Goal: Task Accomplishment & Management: Use online tool/utility

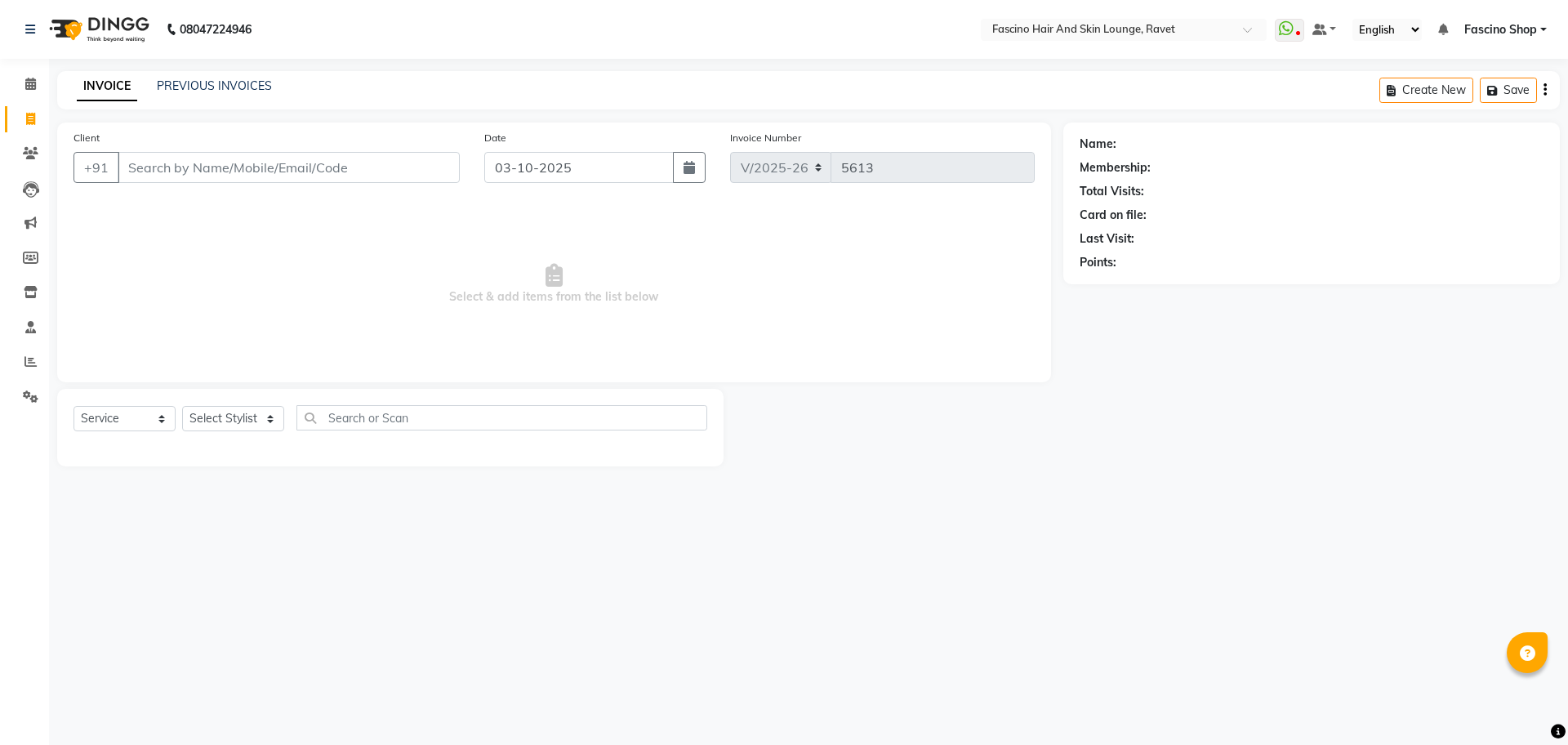
select select "5190"
select select "service"
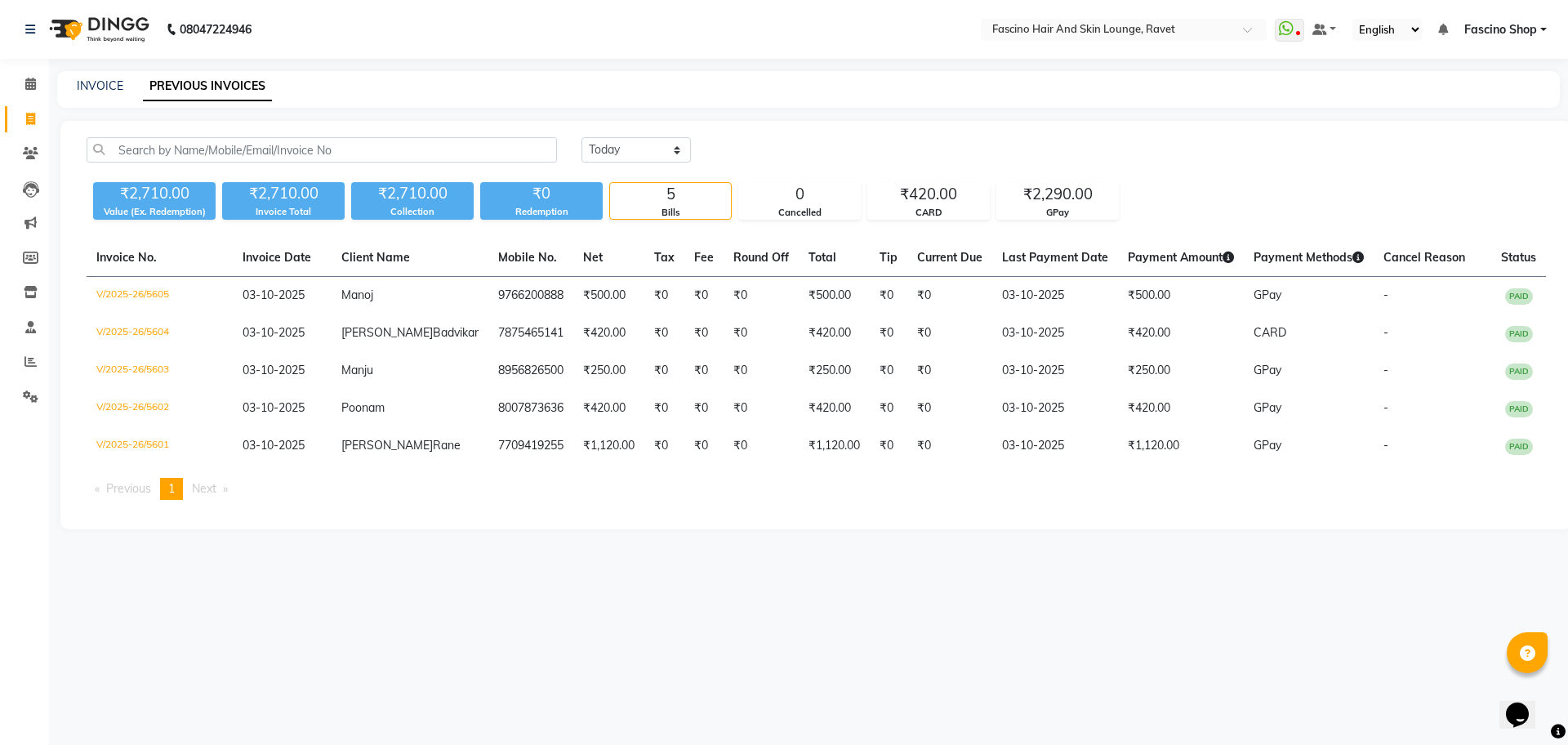
click at [45, 127] on li "Invoice" at bounding box center [24, 119] width 49 height 35
click at [37, 124] on span at bounding box center [31, 119] width 29 height 19
select select "service"
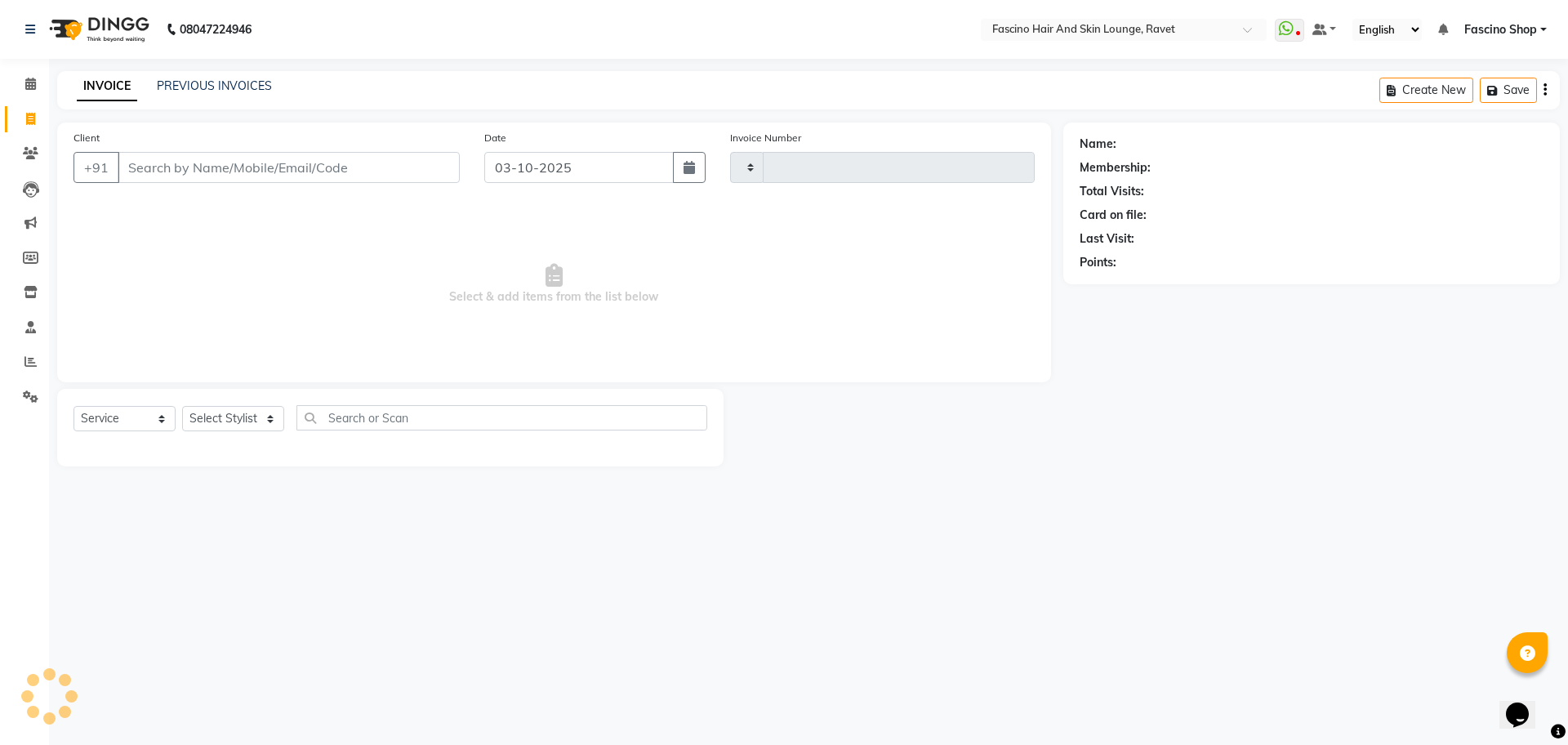
type input "5613"
select select "5190"
click at [221, 167] on input "Client" at bounding box center [288, 167] width 343 height 31
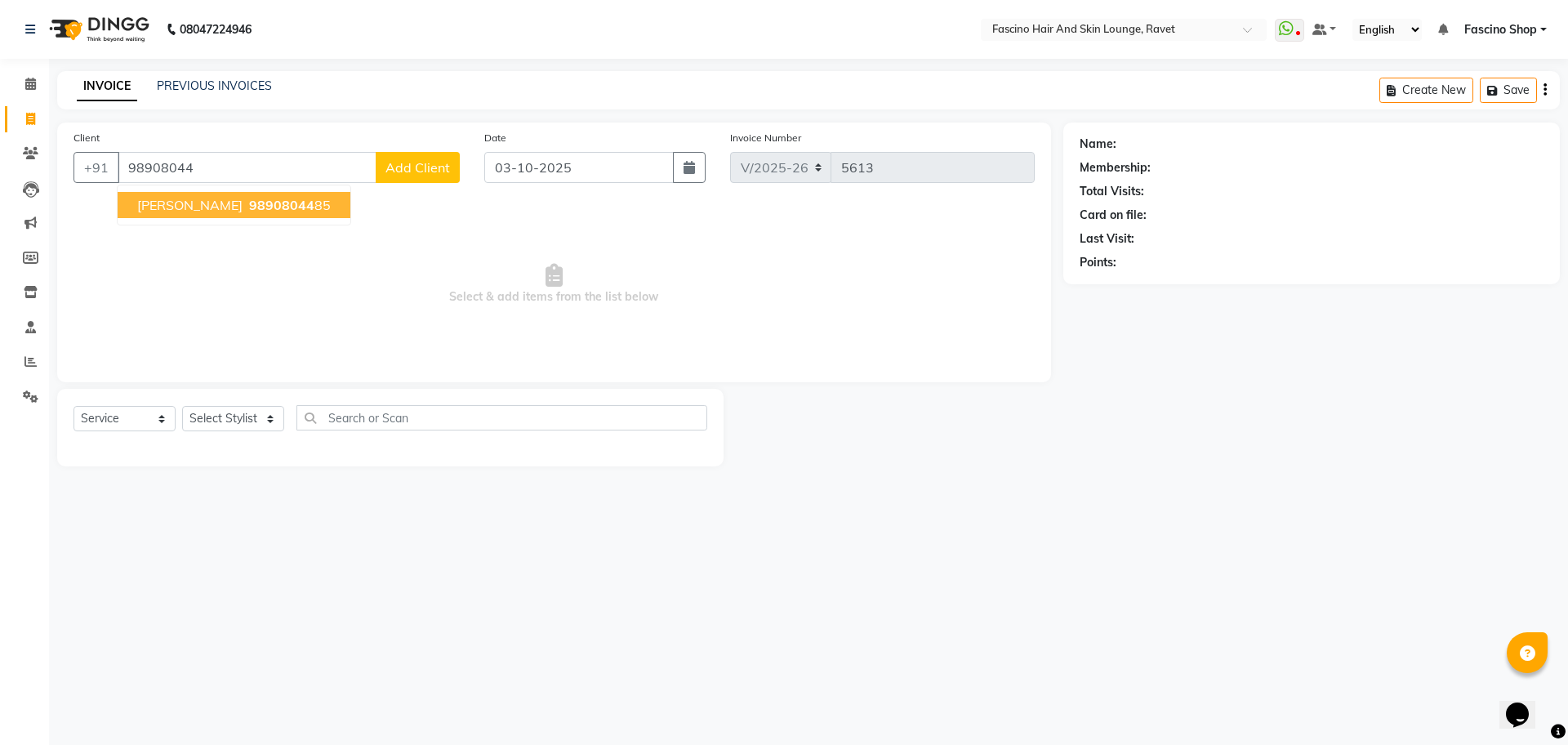
click at [249, 206] on span "98908044" at bounding box center [282, 205] width 65 height 17
type input "9890804485"
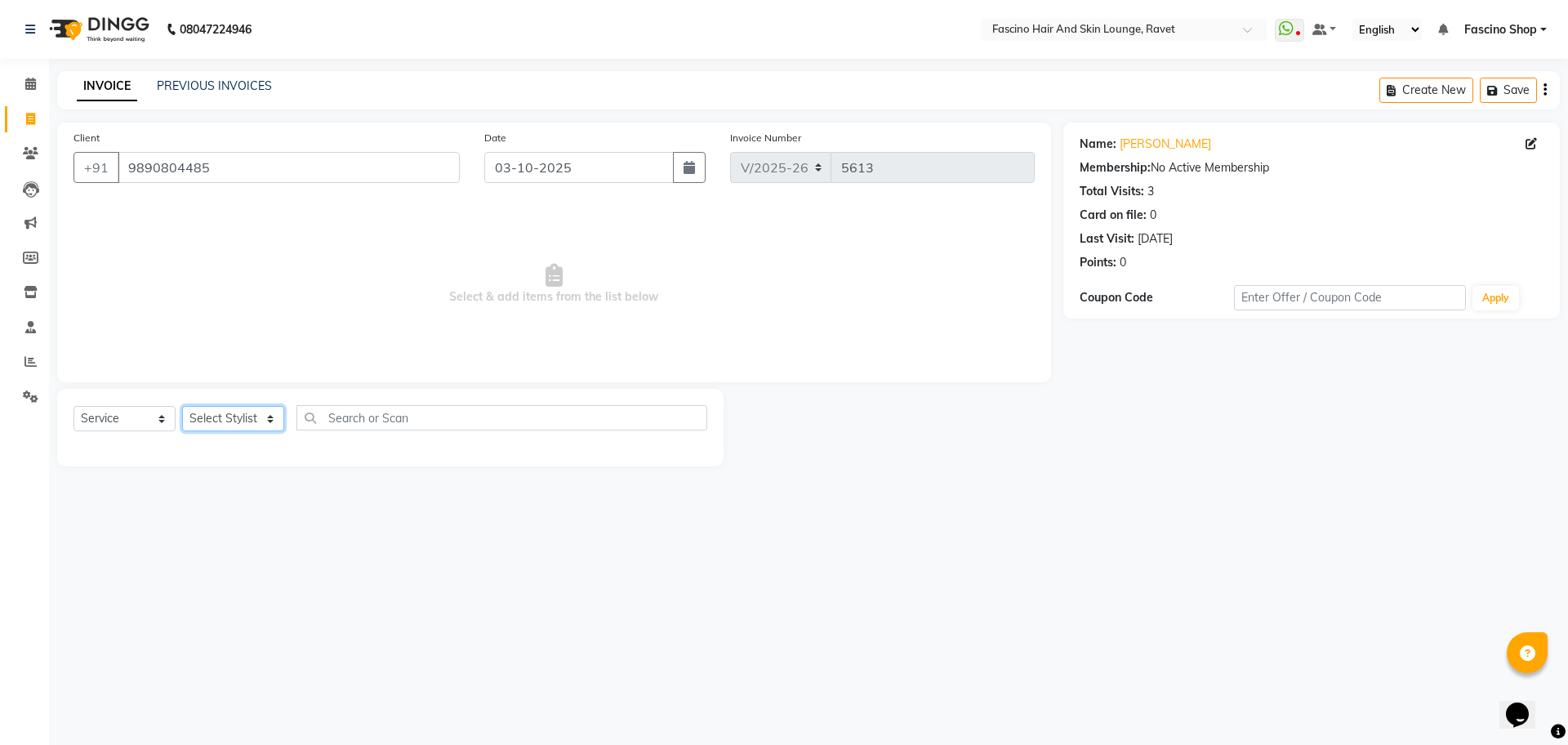
click at [225, 420] on select "Select Stylist [PERSON_NAME] Shop [PERSON_NAME] [PERSON_NAME] ( S R Manager ) […" at bounding box center [232, 418] width 102 height 25
select select "66114"
click at [182, 406] on select "Select Stylist [PERSON_NAME] Shop [PERSON_NAME] [PERSON_NAME] ( S R Manager ) […" at bounding box center [232, 418] width 102 height 25
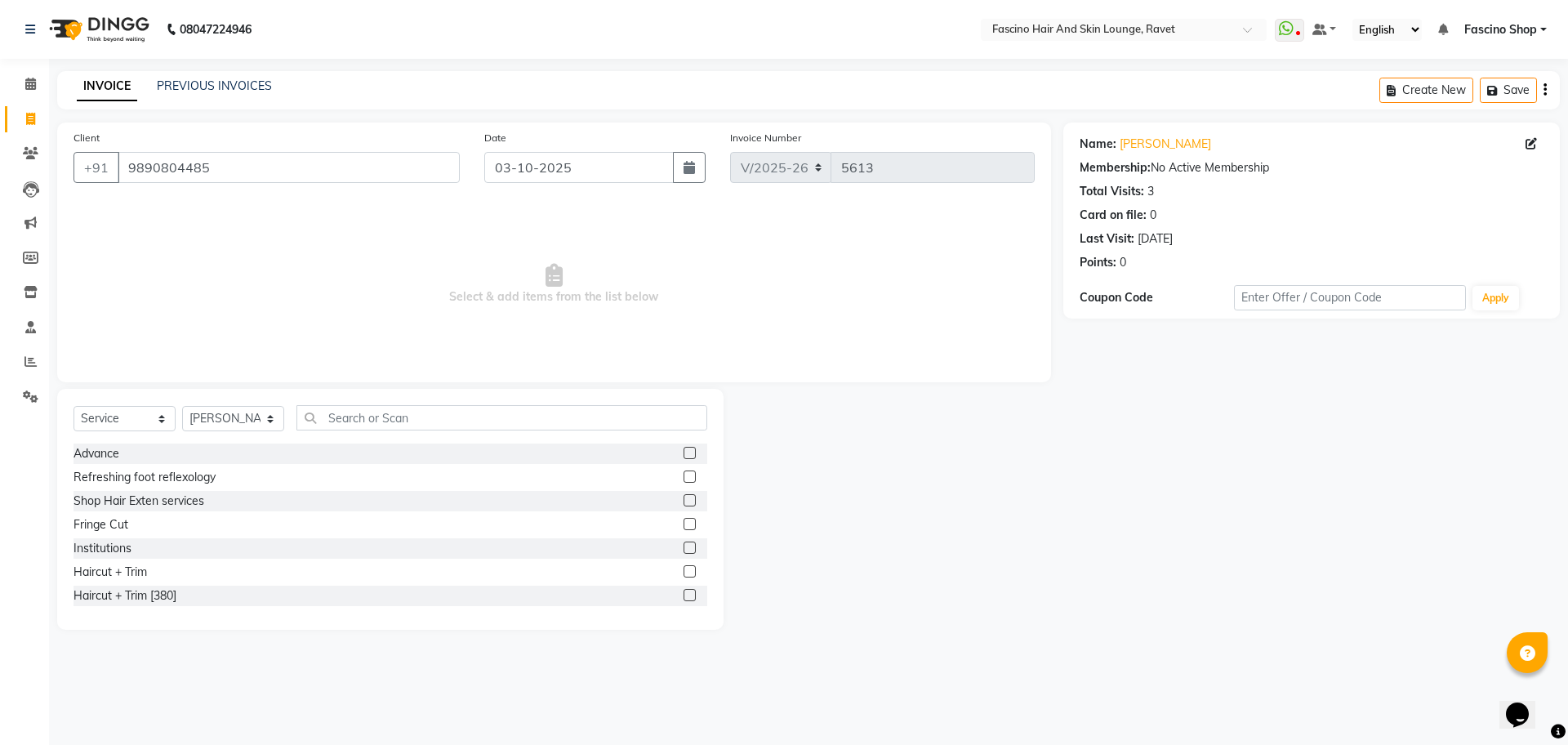
click at [418, 402] on div "Select Service Product Membership Package Voucher Prepaid Gift Card Select Styl…" at bounding box center [390, 510] width 666 height 241
click at [405, 422] on input "text" at bounding box center [502, 417] width 411 height 25
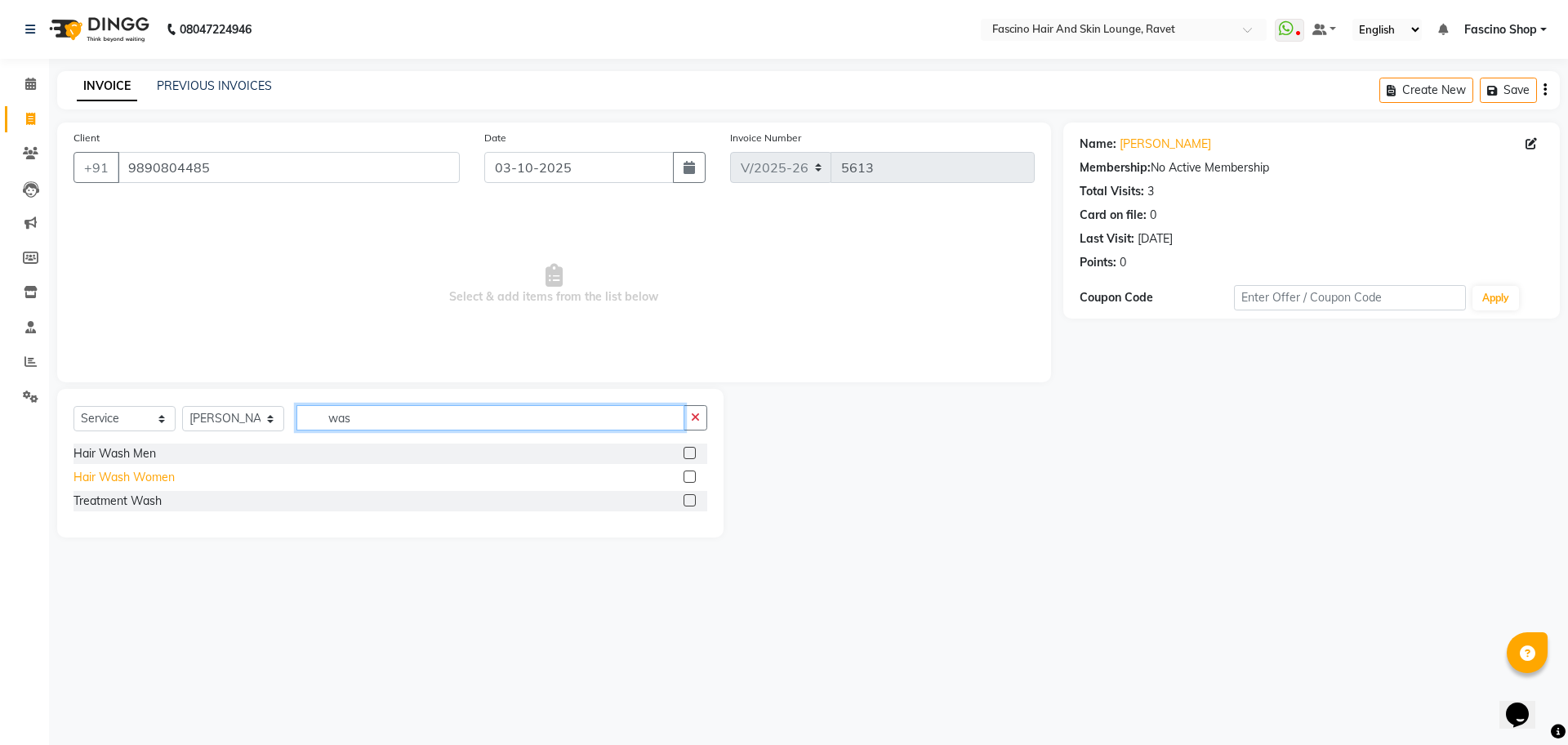
type input "was"
click at [161, 476] on div "Hair Wash Women" at bounding box center [124, 477] width 102 height 17
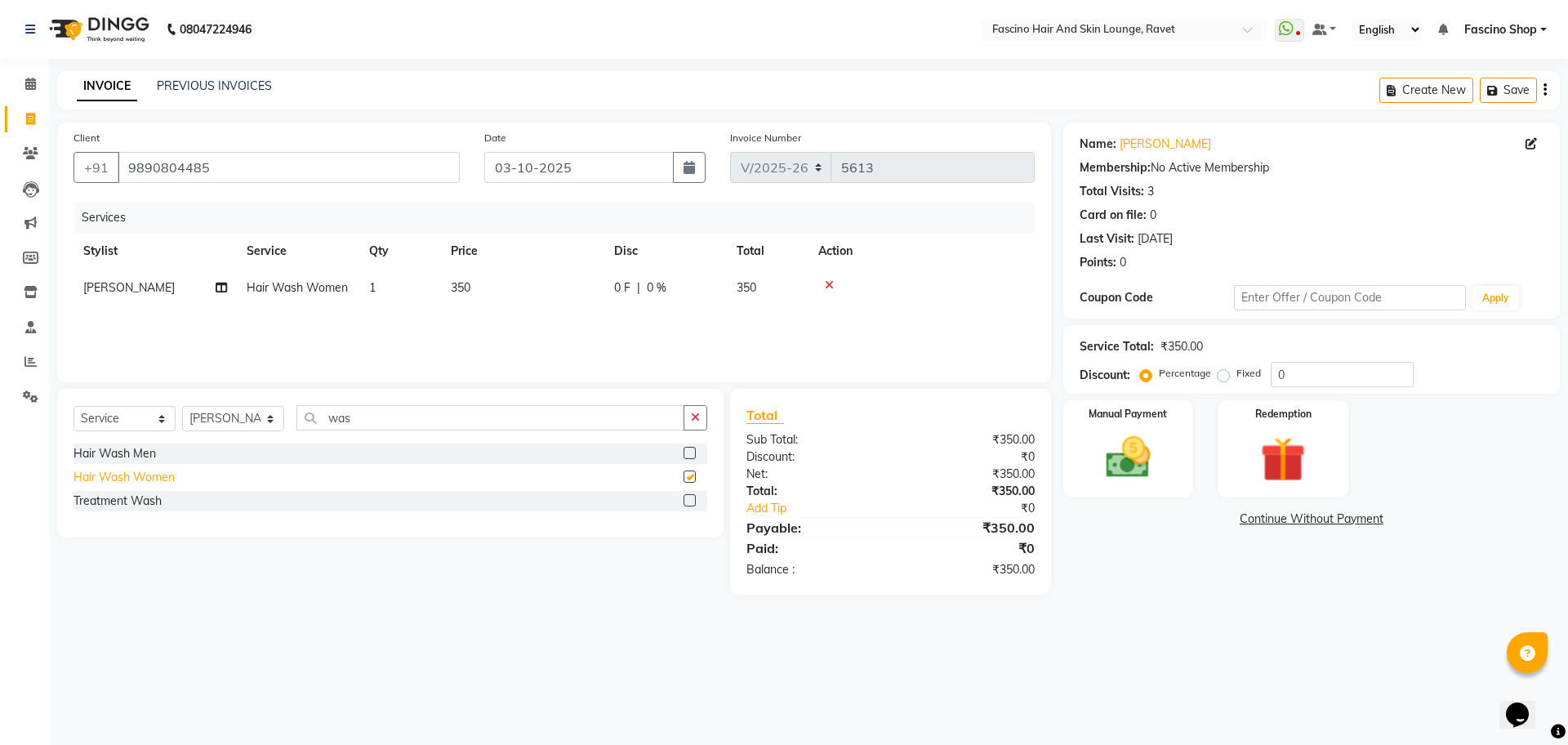
checkbox input "false"
click at [515, 284] on td "350" at bounding box center [523, 288] width 163 height 36
select select "66114"
drag, startPoint x: 515, startPoint y: 283, endPoint x: 598, endPoint y: 281, distance: 83.0
click at [598, 281] on tr "[PERSON_NAME] Shop [PERSON_NAME] [PERSON_NAME] ( S R Manager ) [PERSON_NAME] [P…" at bounding box center [554, 301] width 961 height 63
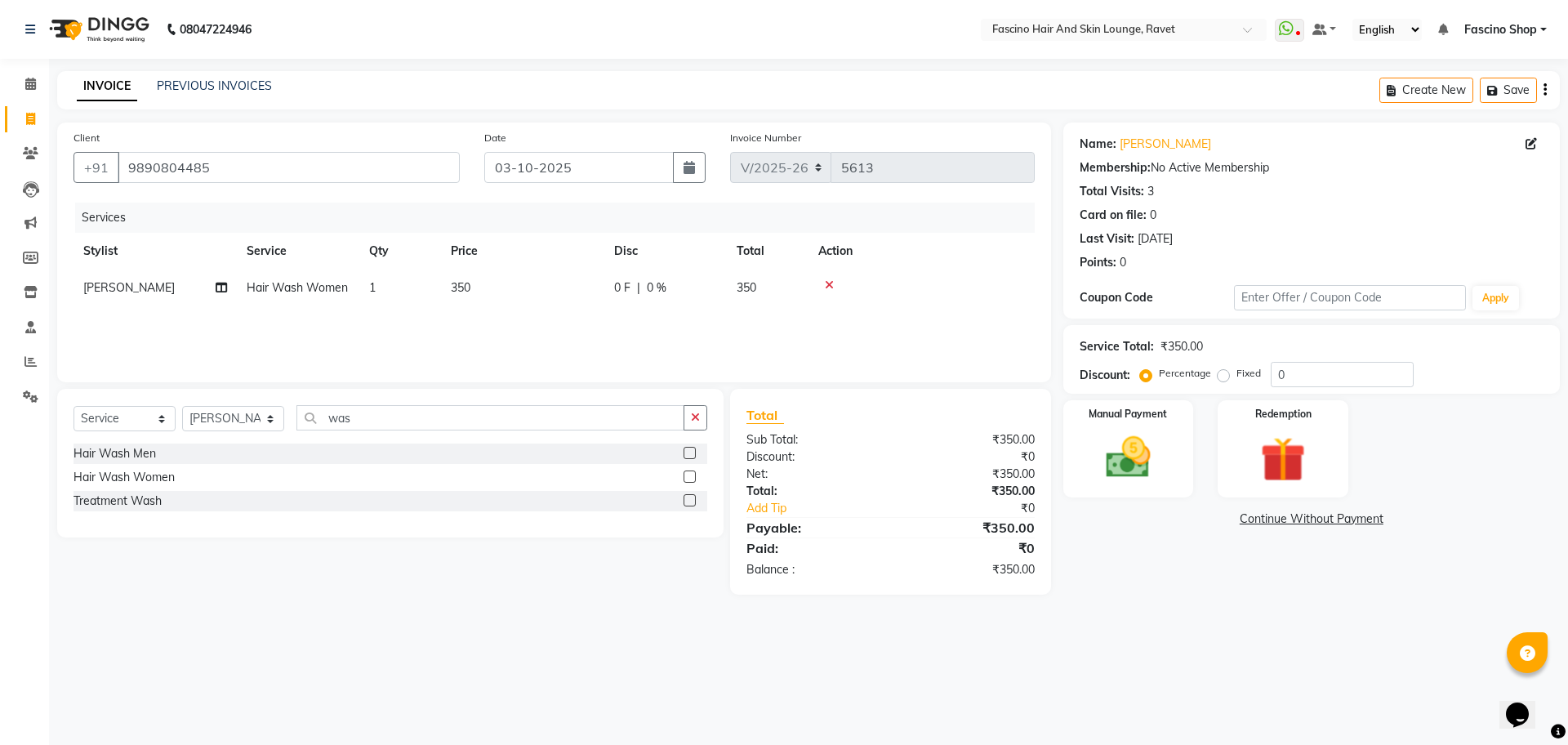
click at [598, 281] on td "350" at bounding box center [523, 288] width 163 height 36
select select "66114"
click at [598, 281] on input "350" at bounding box center [599, 291] width 144 height 25
type input "300"
click at [1118, 468] on img at bounding box center [1127, 457] width 76 height 54
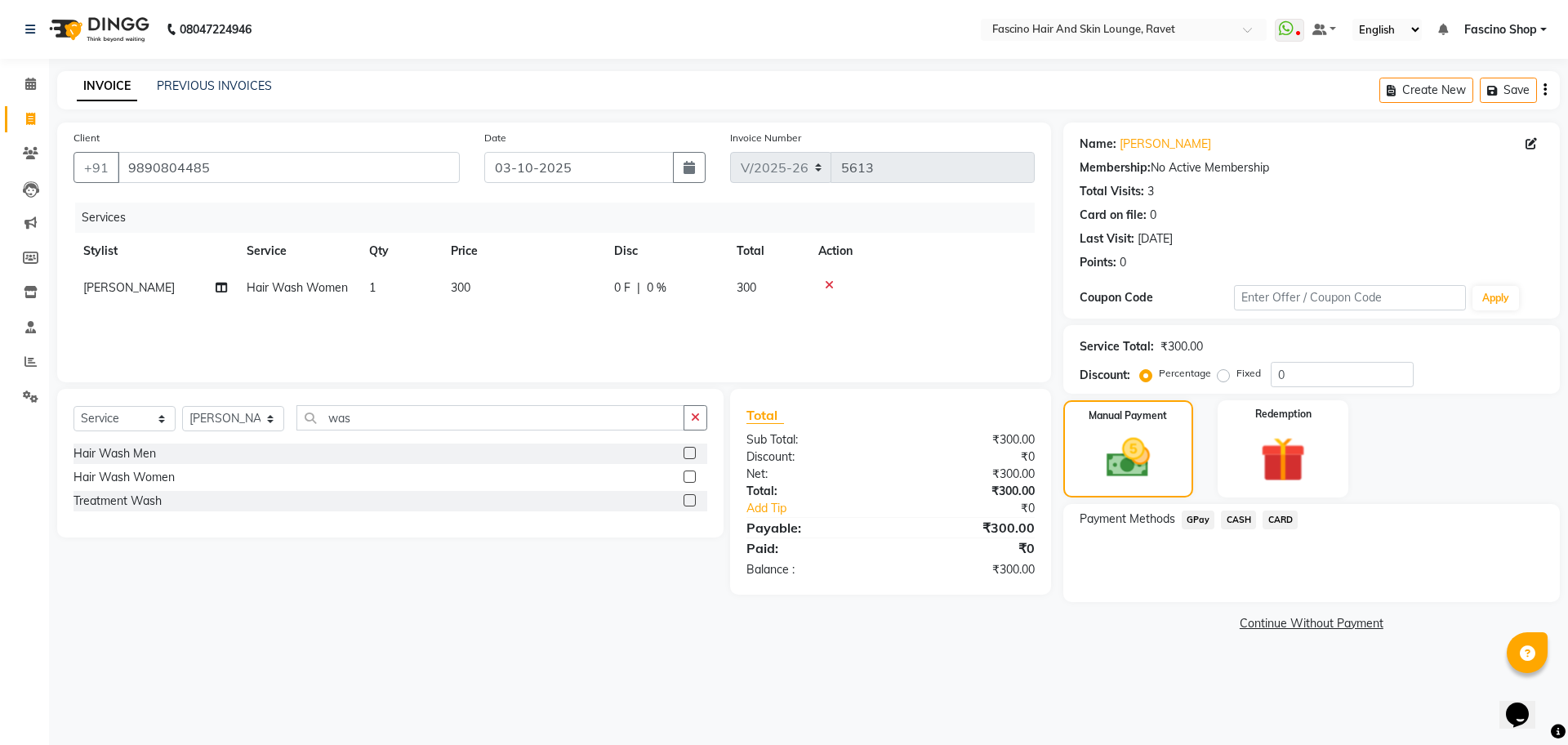
click at [1198, 523] on span "GPay" at bounding box center [1198, 520] width 34 height 19
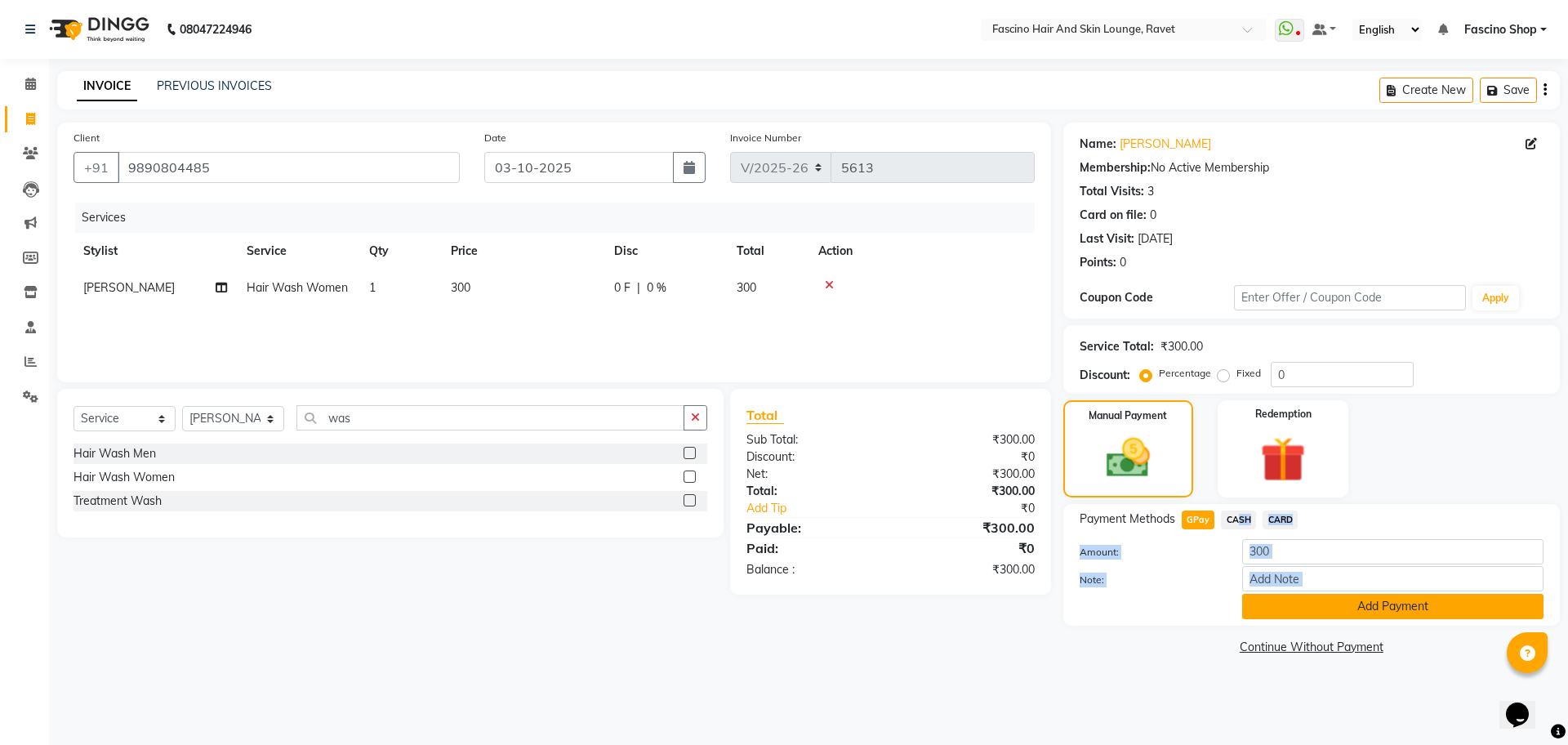
drag, startPoint x: 1231, startPoint y: 521, endPoint x: 1309, endPoint y: 614, distance: 121.4
click at [1309, 614] on div "Payment Methods GPay CASH CARD Amount: 300 Note: Add Payment" at bounding box center [1311, 565] width 464 height 108
click at [1309, 614] on button "Add Payment" at bounding box center [1393, 606] width 301 height 25
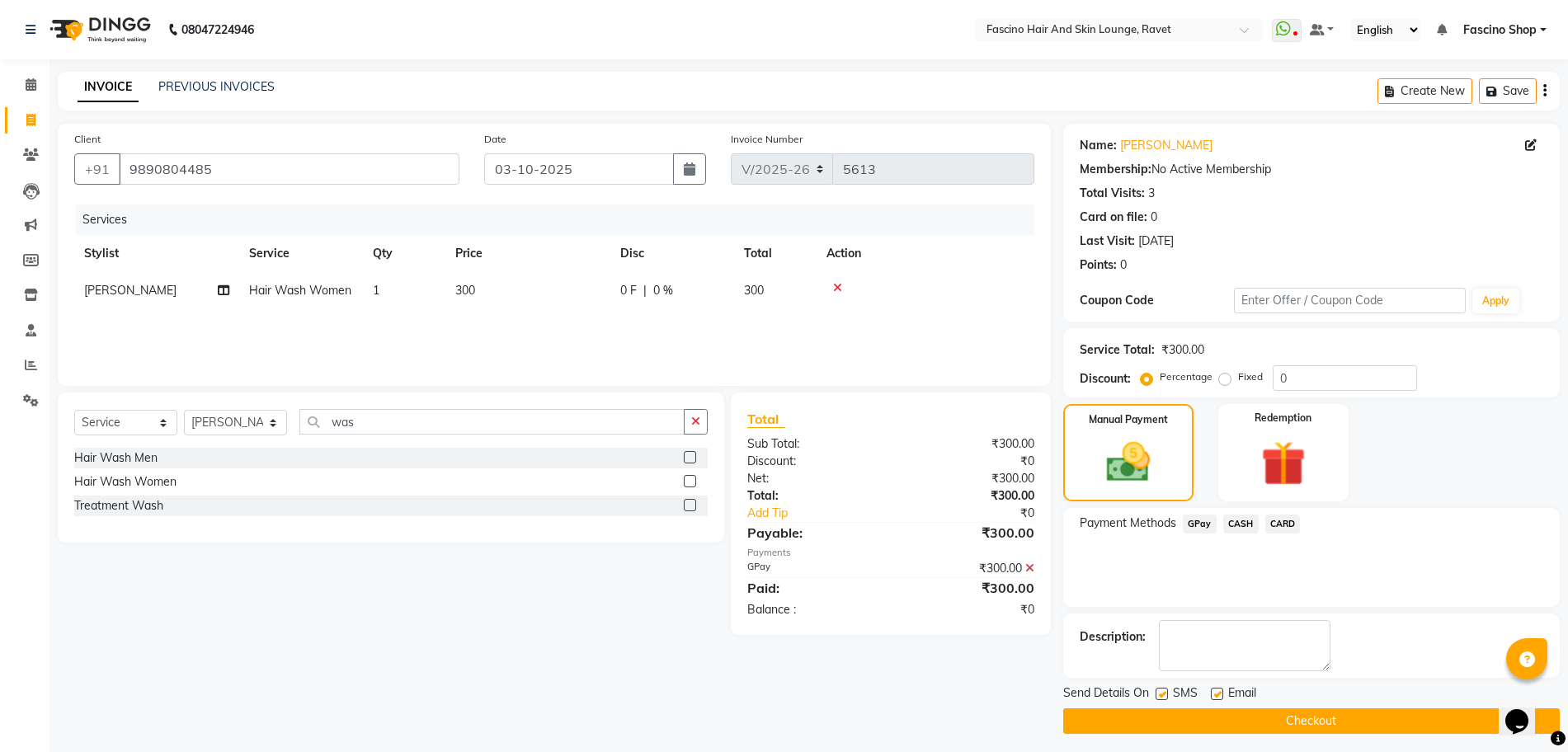
click at [1029, 566] on icon at bounding box center [1031, 568] width 9 height 11
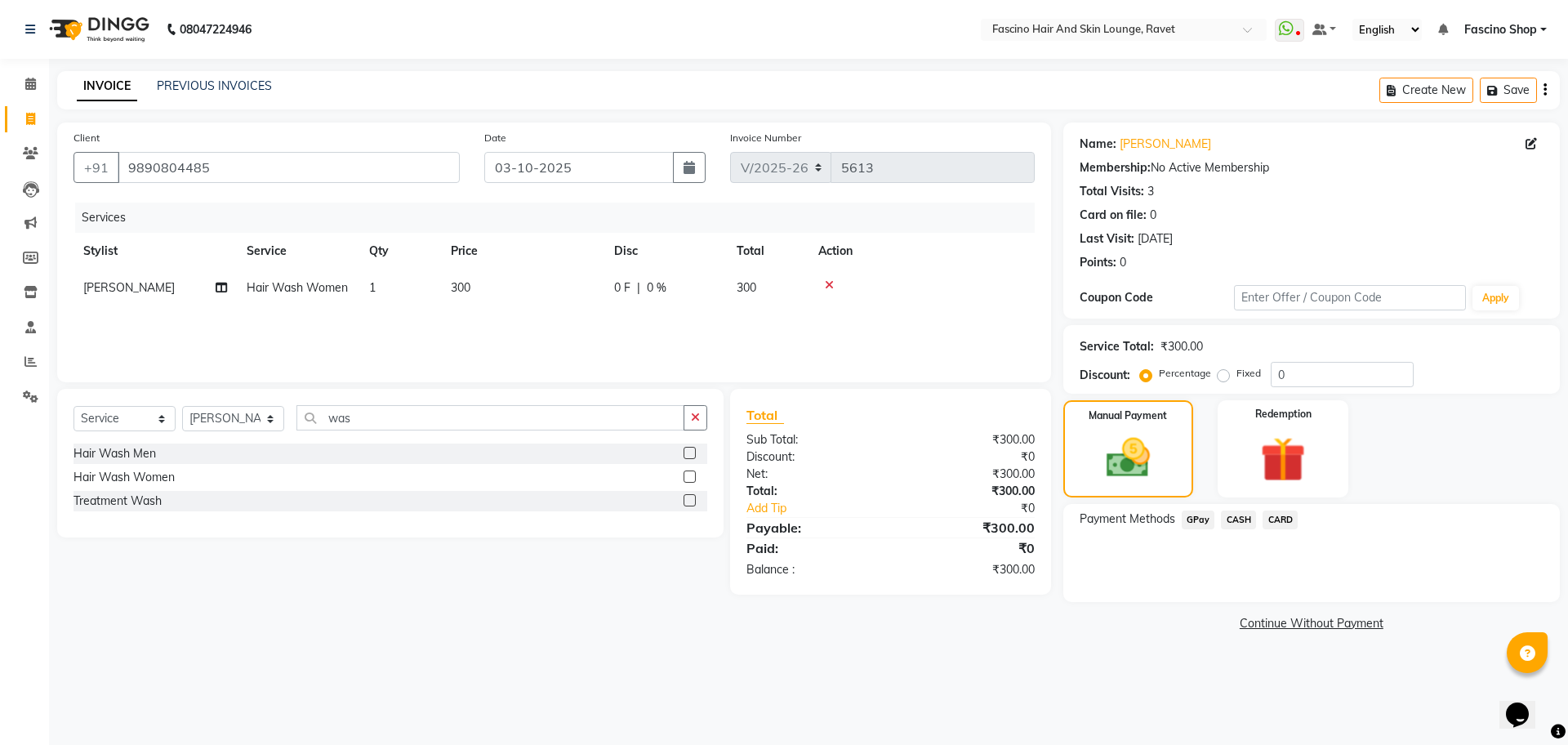
click at [1227, 520] on span "CASH" at bounding box center [1239, 520] width 35 height 19
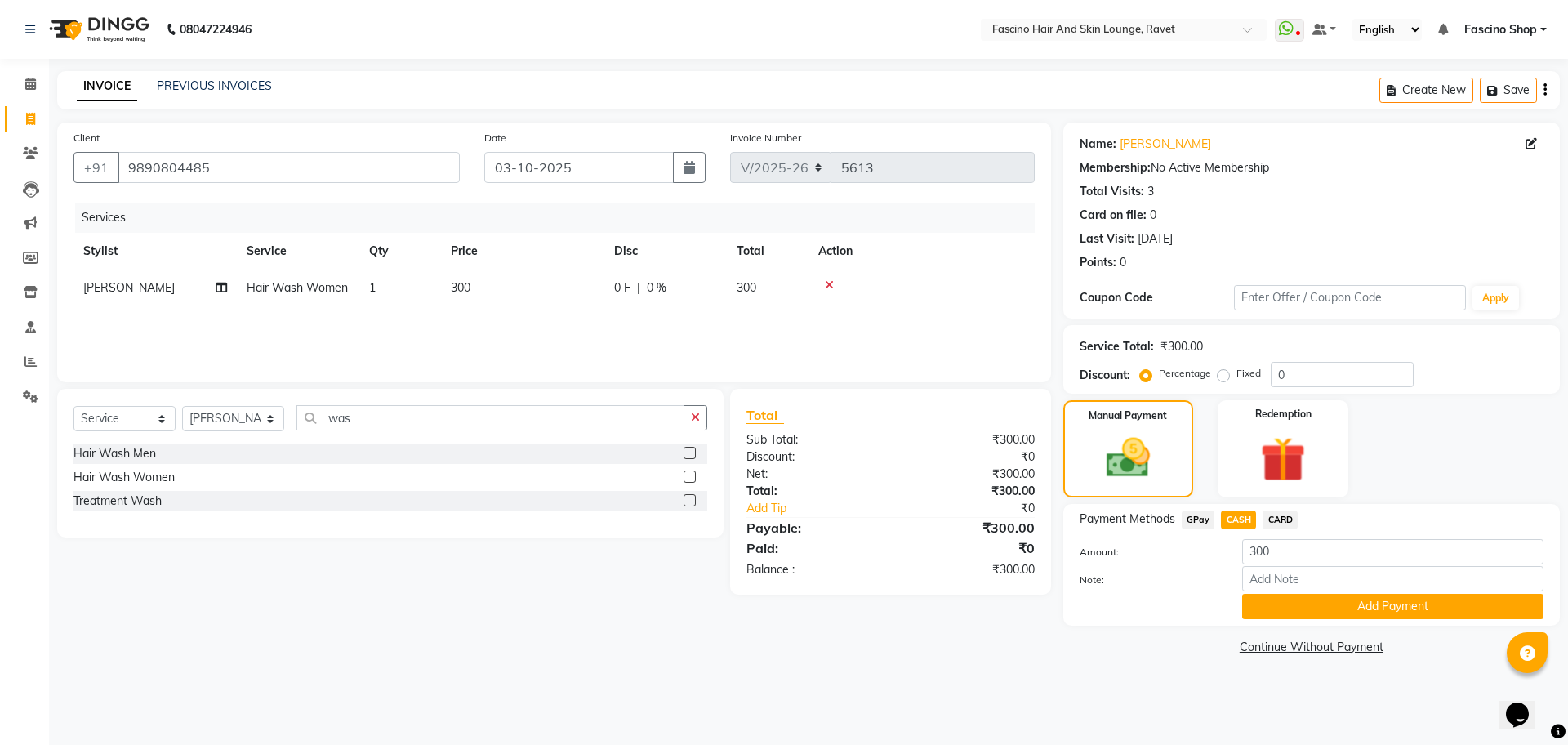
click at [1295, 592] on div "Note:" at bounding box center [1311, 580] width 488 height 28
click at [1298, 604] on button "Add Payment" at bounding box center [1393, 606] width 301 height 25
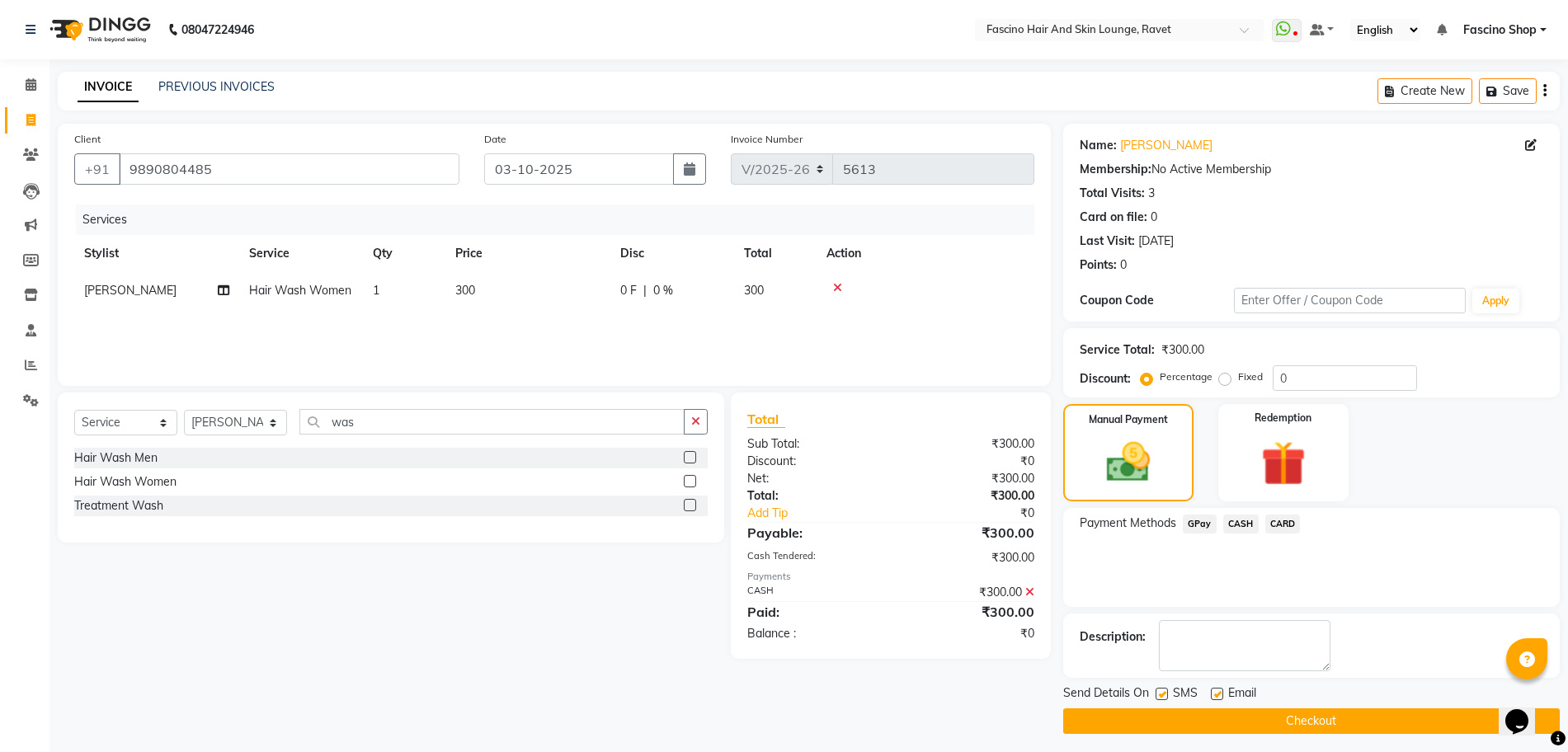
click at [1345, 719] on button "Checkout" at bounding box center [1312, 721] width 497 height 25
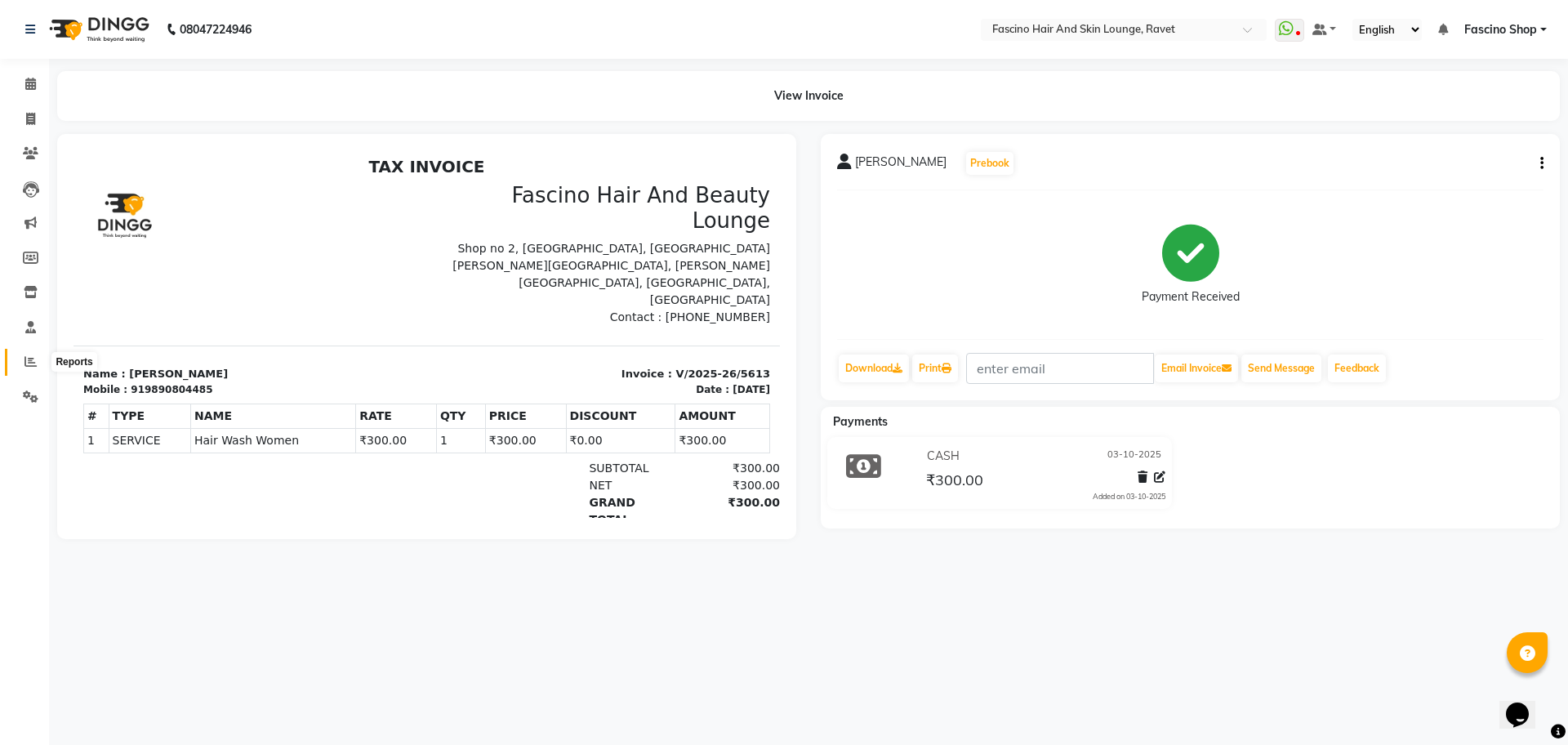
click at [26, 356] on icon at bounding box center [30, 361] width 12 height 12
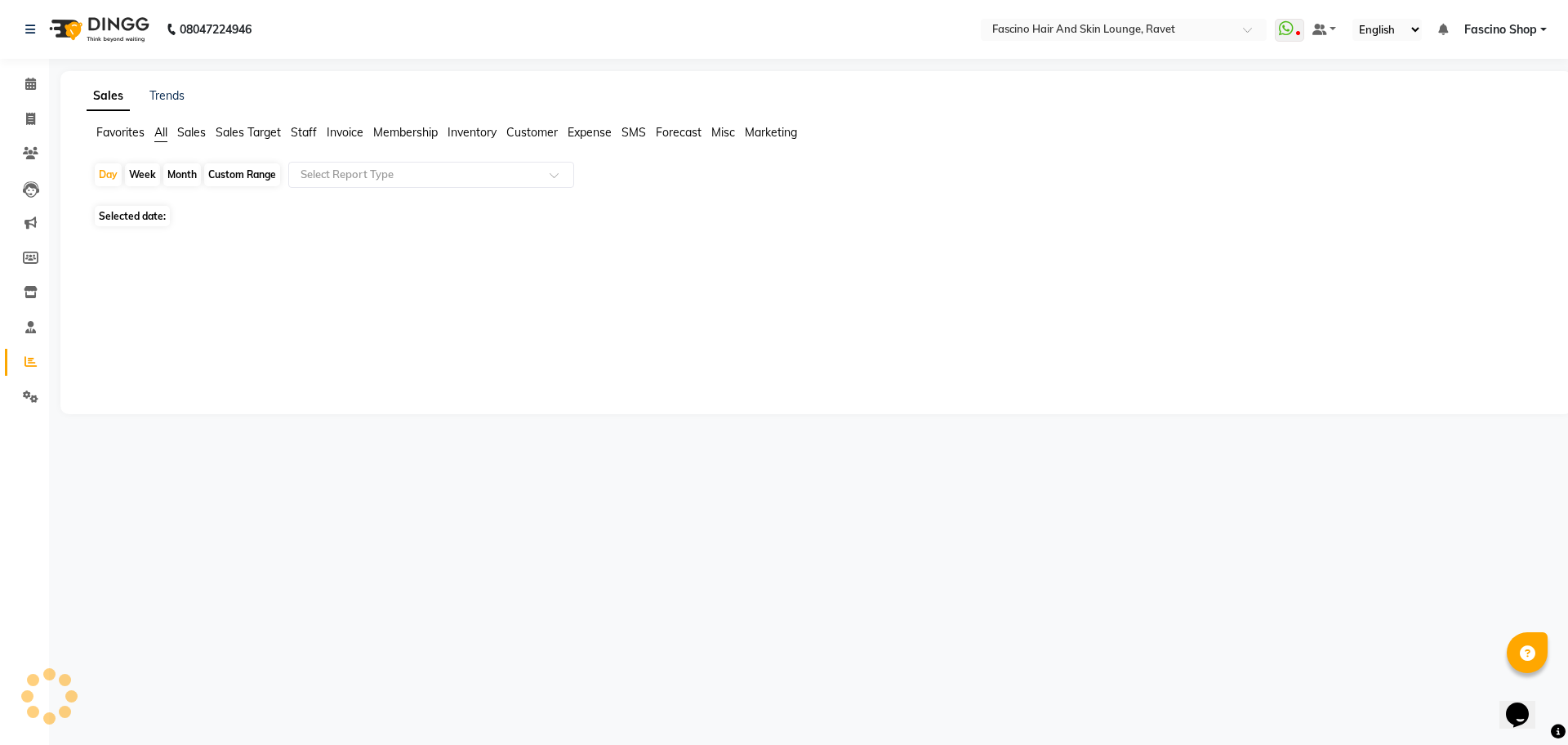
click at [174, 171] on div "Month" at bounding box center [182, 175] width 37 height 23
select select "10"
select select "2025"
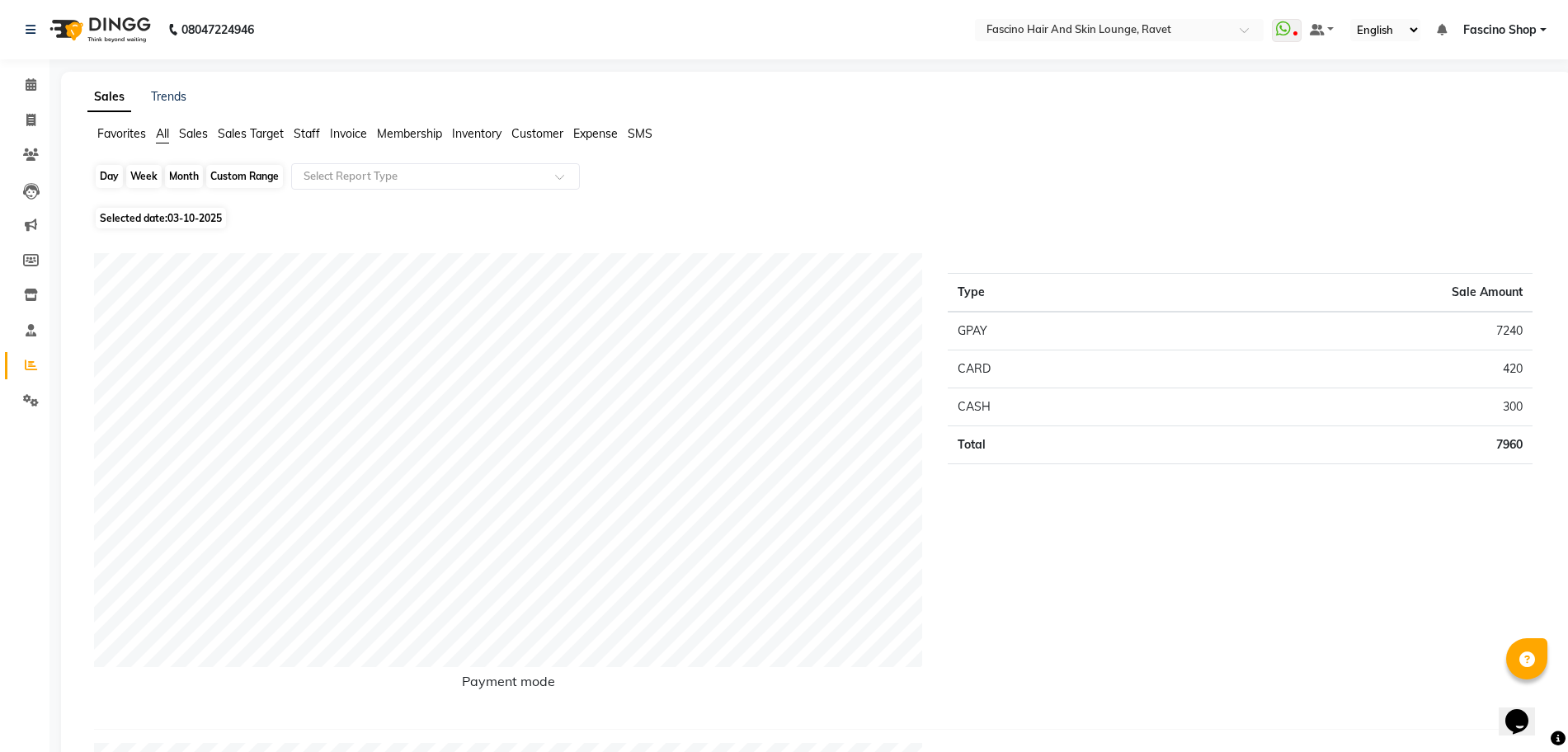
click at [173, 172] on div "Month" at bounding box center [184, 176] width 38 height 24
select select "10"
select select "2025"
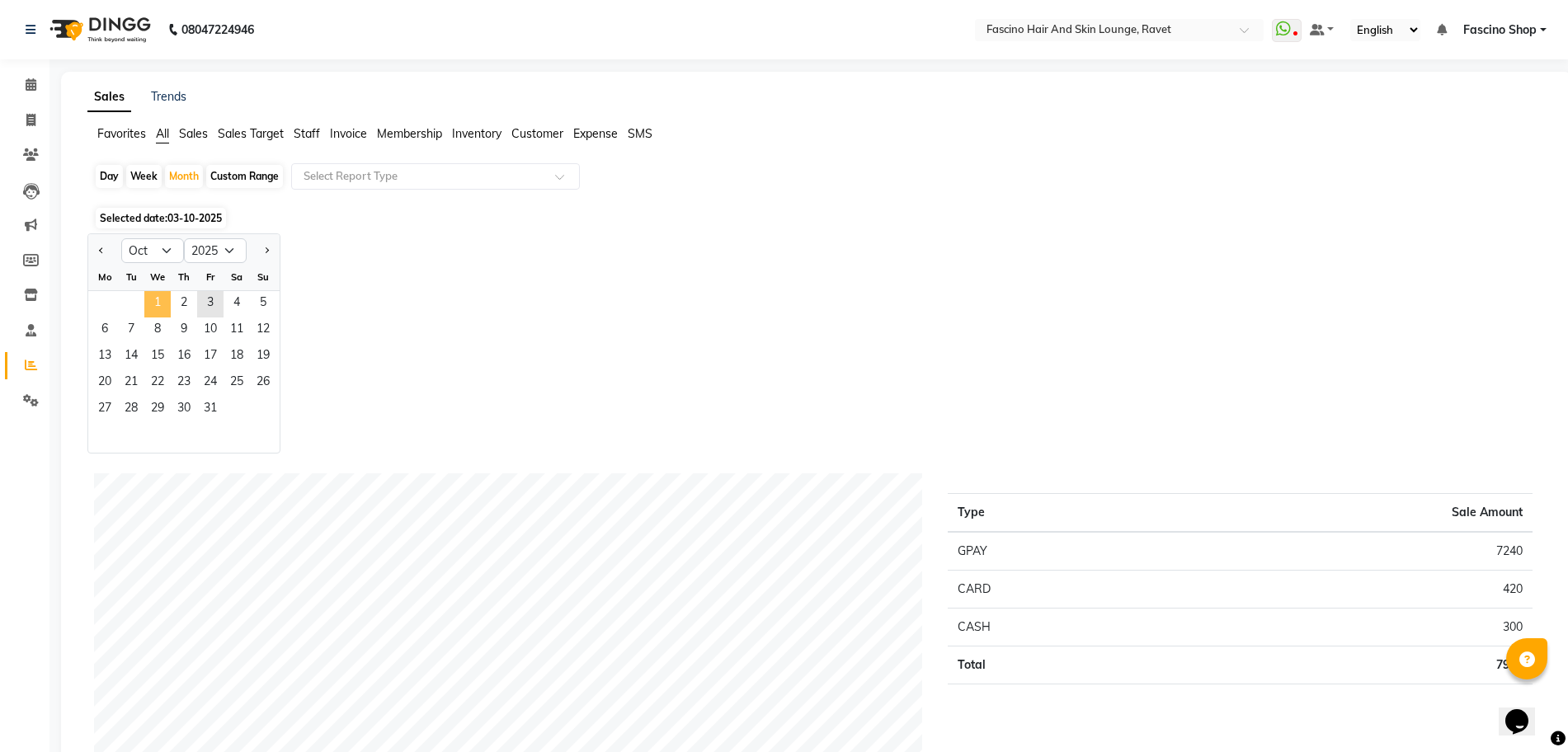
click at [164, 292] on span "1" at bounding box center [157, 304] width 26 height 26
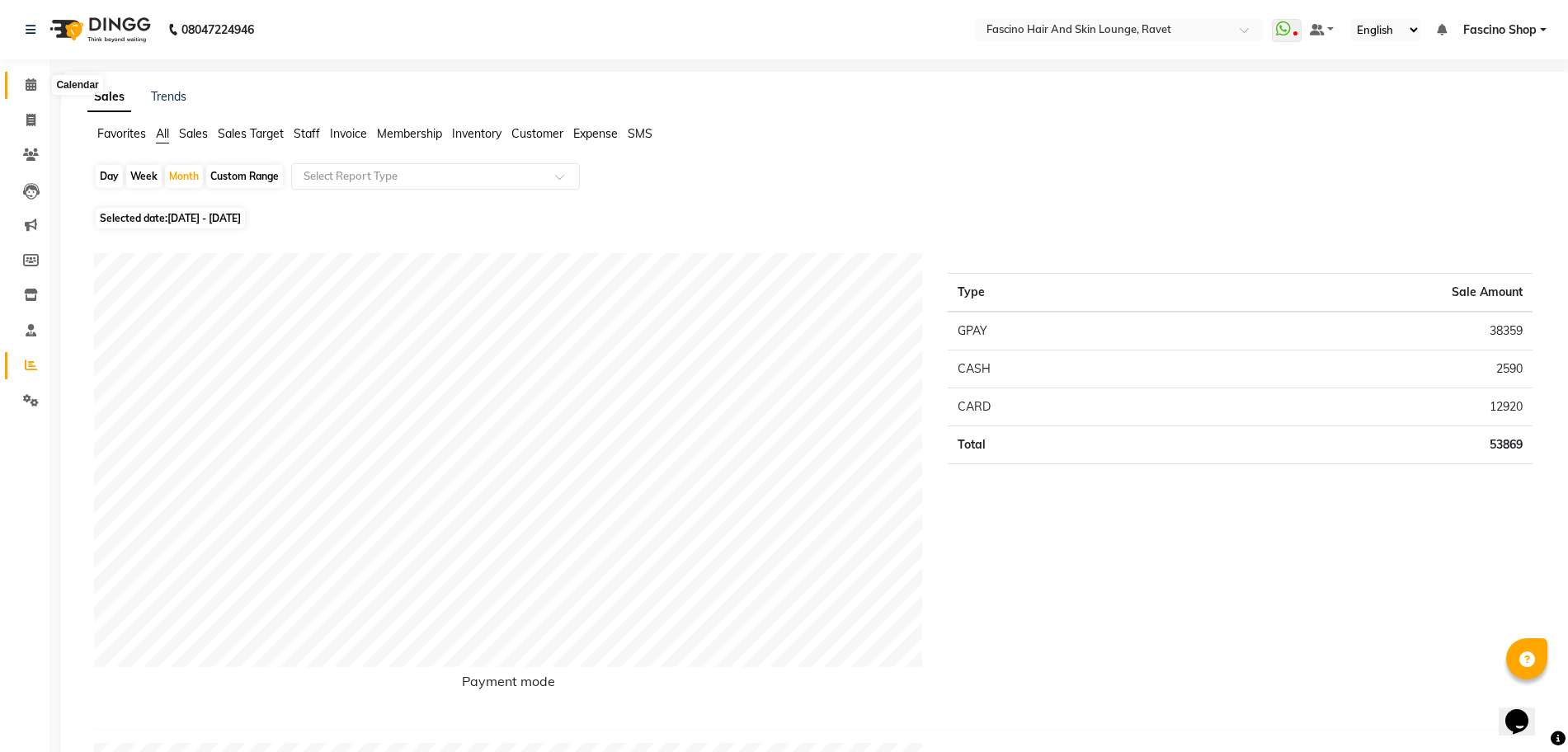
click at [27, 90] on icon at bounding box center [30, 84] width 10 height 12
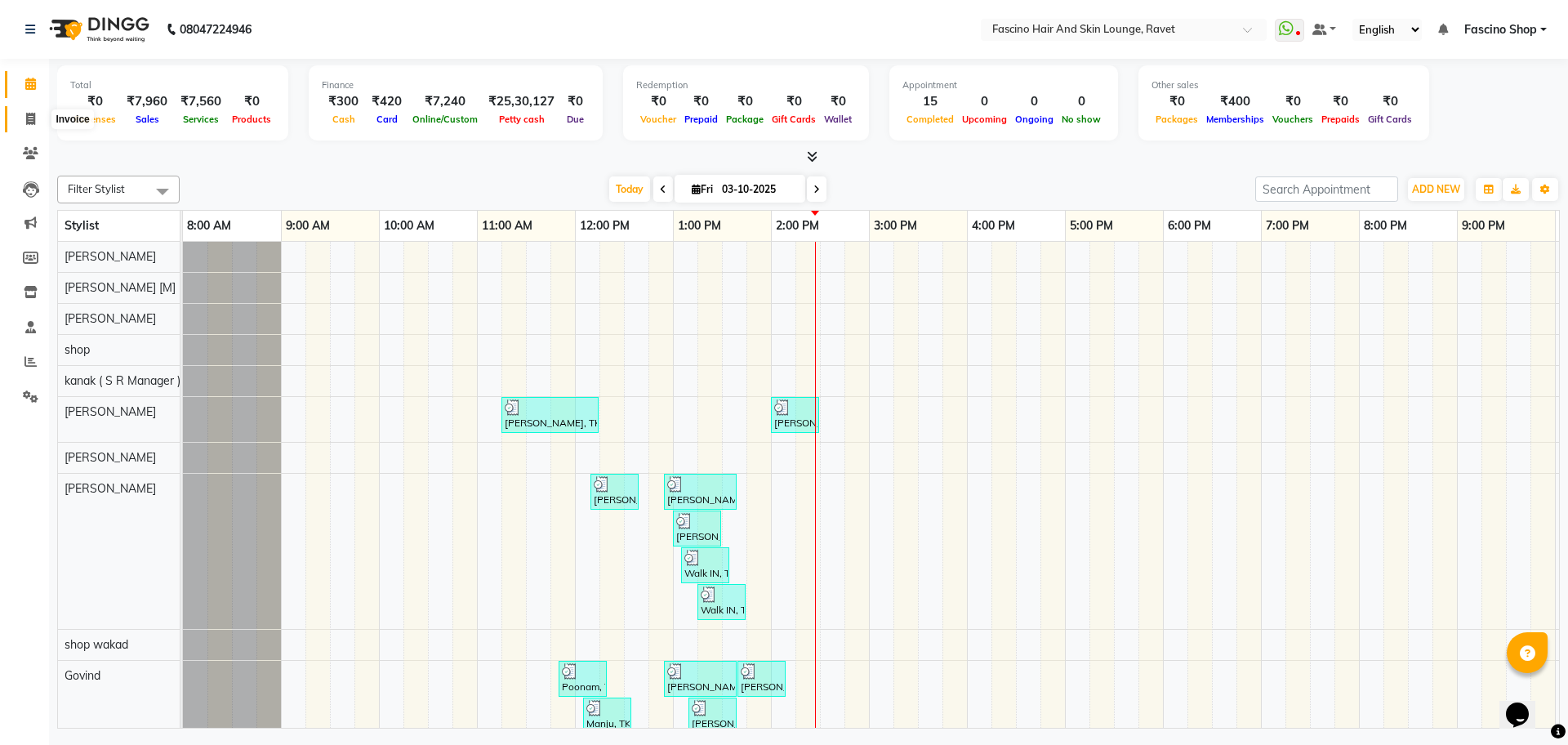
click at [36, 115] on span at bounding box center [31, 119] width 29 height 19
select select "service"
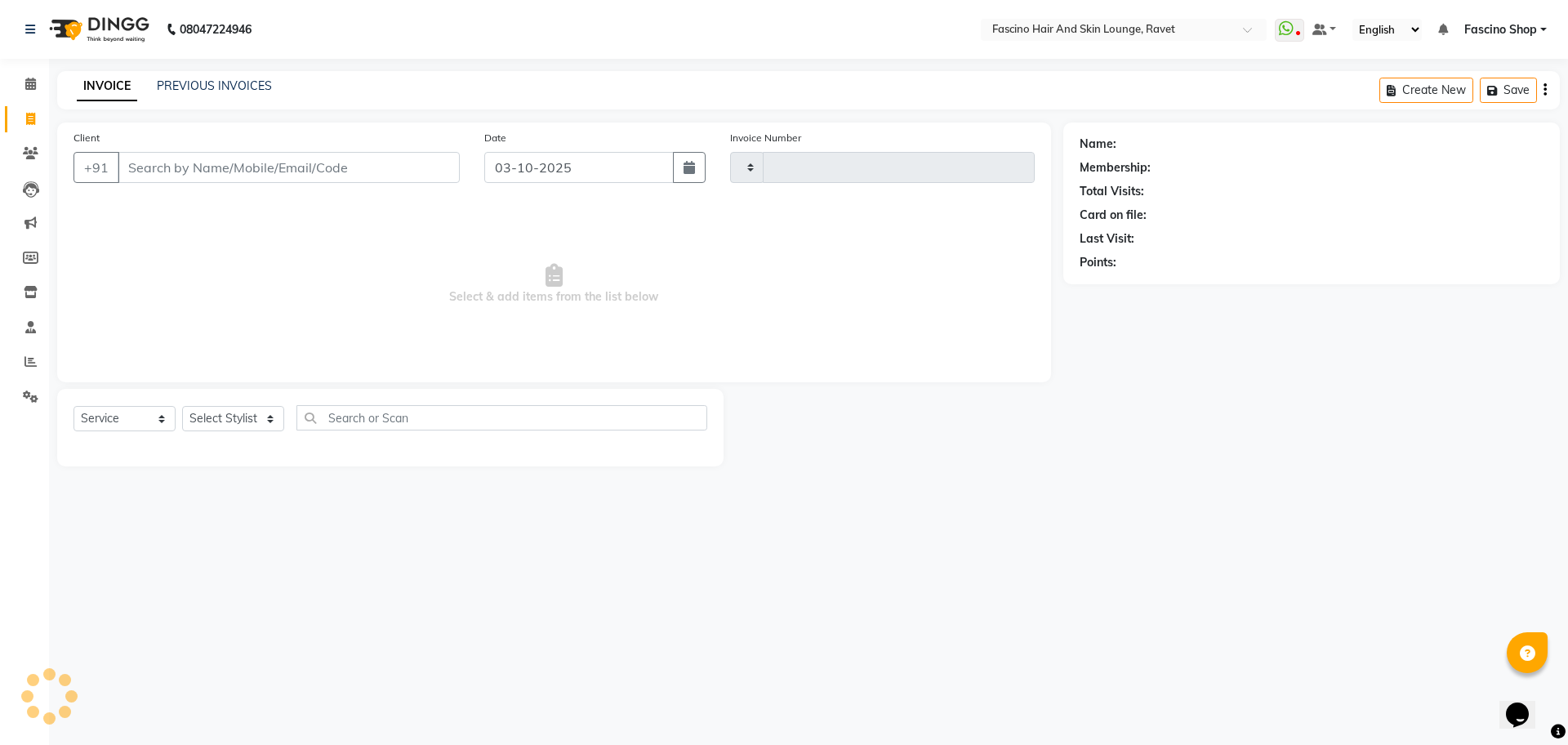
type input "5614"
select select "5190"
